Goal: Navigation & Orientation: Find specific page/section

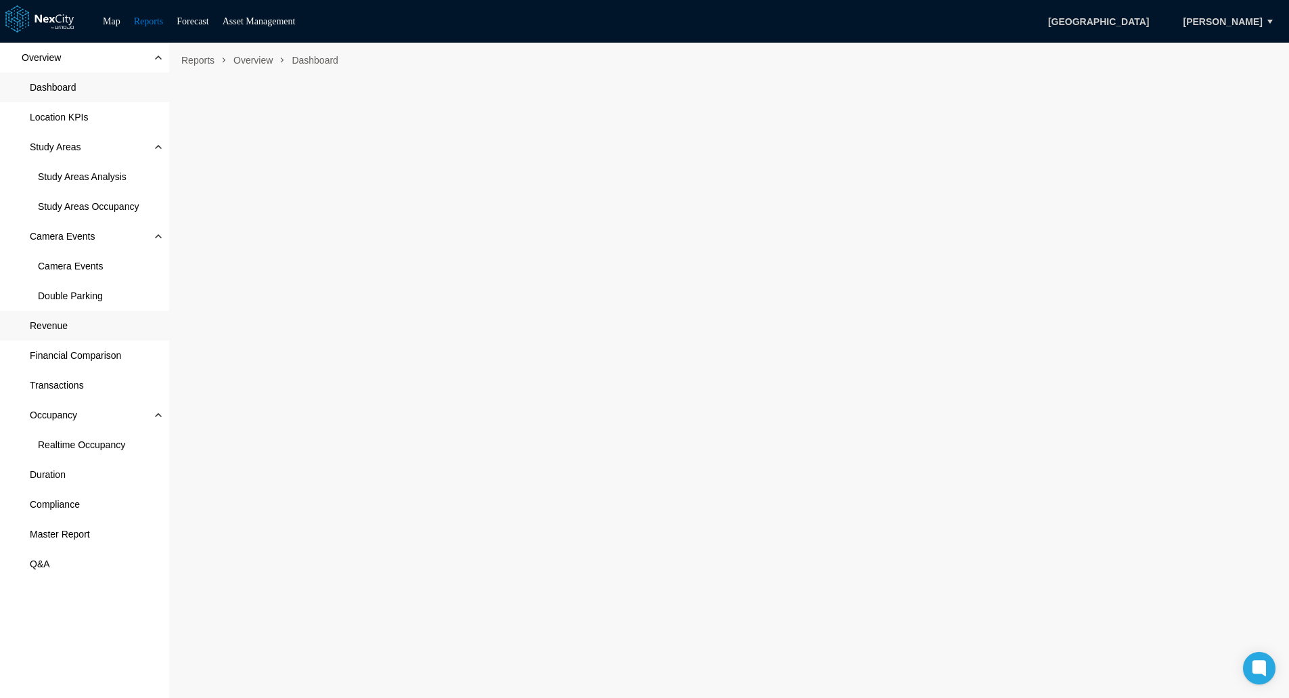
click at [75, 326] on span "Revenue" at bounding box center [84, 326] width 169 height 30
click at [77, 351] on span "Financial Comparison" at bounding box center [75, 356] width 91 height 14
click at [104, 312] on span "Revenue" at bounding box center [84, 326] width 169 height 30
click at [99, 175] on span "Study Areas Analysis" at bounding box center [82, 177] width 89 height 14
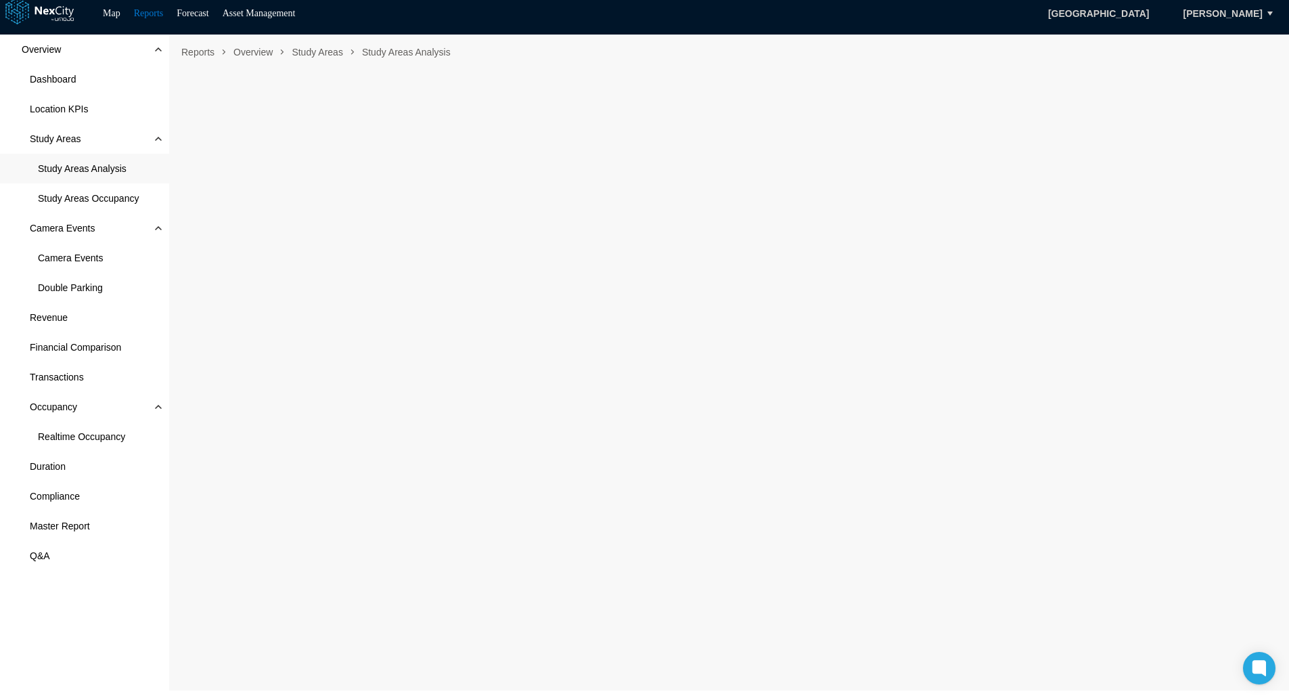
click at [145, 8] on link "Reports" at bounding box center [149, 13] width 30 height 10
click at [73, 315] on span "Revenue" at bounding box center [84, 318] width 169 height 30
click at [104, 439] on span "Realtime Occupancy" at bounding box center [81, 437] width 87 height 14
click at [114, 9] on link "Map" at bounding box center [112, 13] width 18 height 10
